Goal: Task Accomplishment & Management: Use online tool/utility

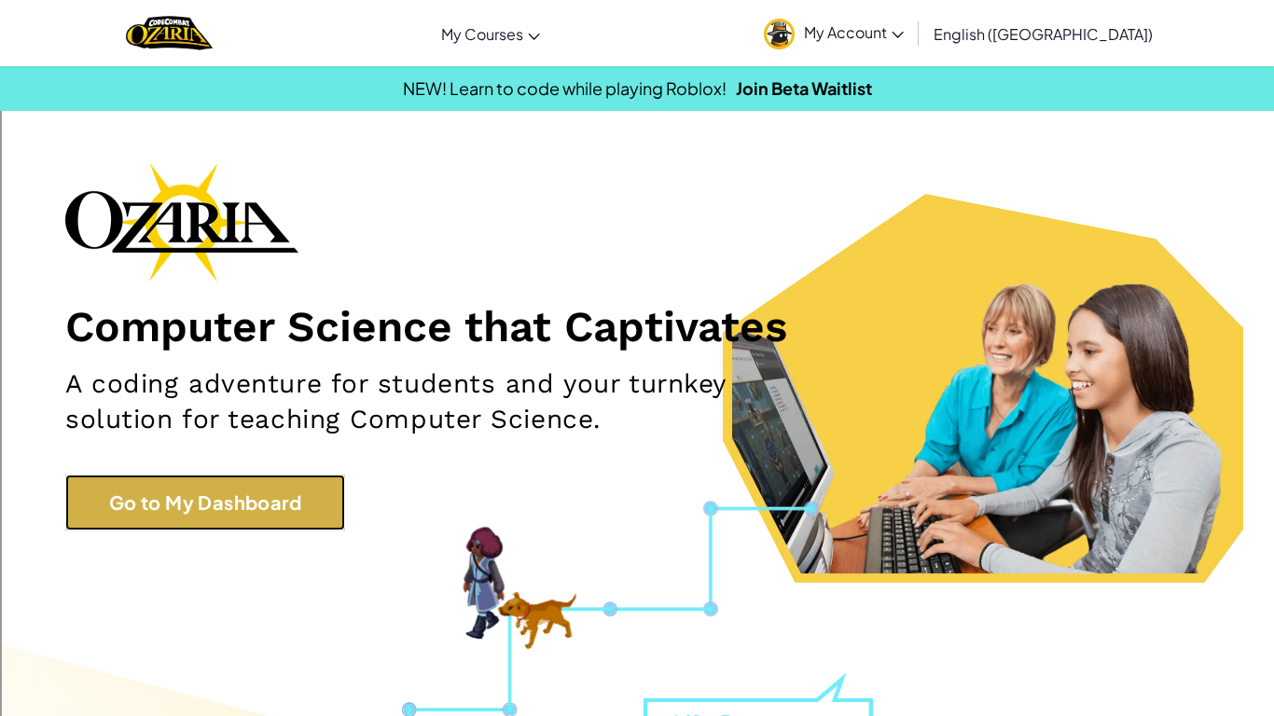
click at [201, 487] on link "Go to My Dashboard" at bounding box center [205, 503] width 280 height 56
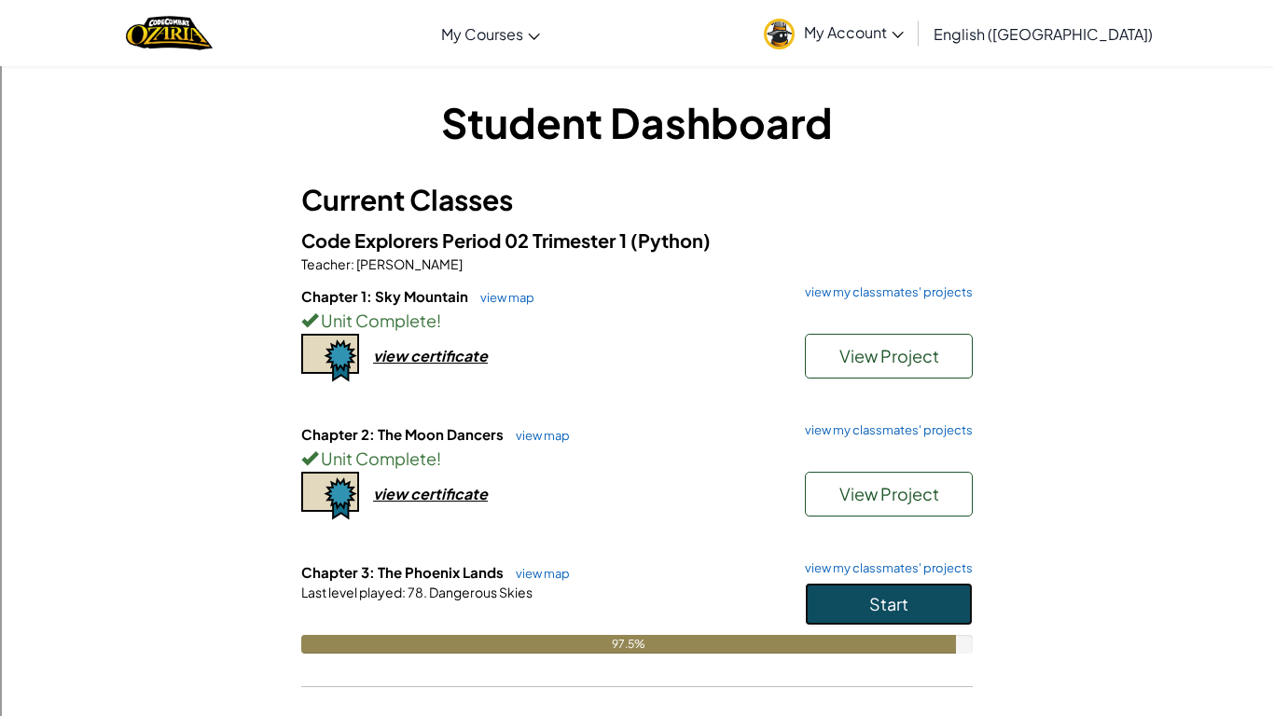
click at [954, 608] on button "Start" at bounding box center [889, 604] width 168 height 43
